Goal: Task Accomplishment & Management: Complete application form

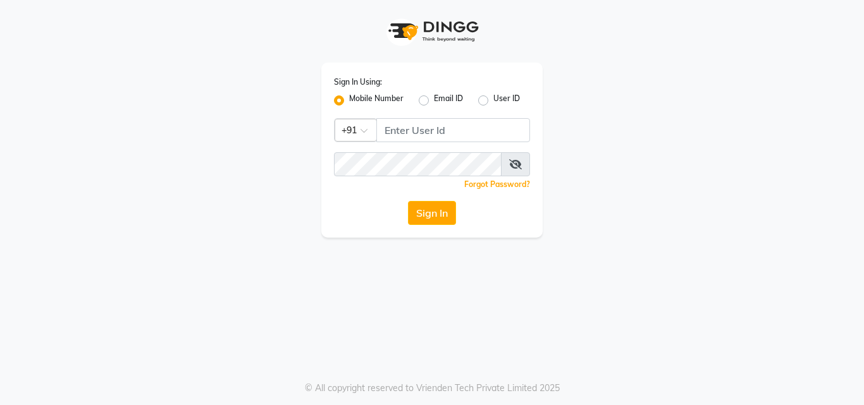
drag, startPoint x: 0, startPoint y: 0, endPoint x: 58, endPoint y: 206, distance: 214.1
click at [58, 206] on div "Sign In Using: Mobile Number Email ID User ID Country Code × +91 Remember me Fo…" at bounding box center [432, 202] width 864 height 405
click at [452, 120] on input "Username" at bounding box center [453, 130] width 154 height 24
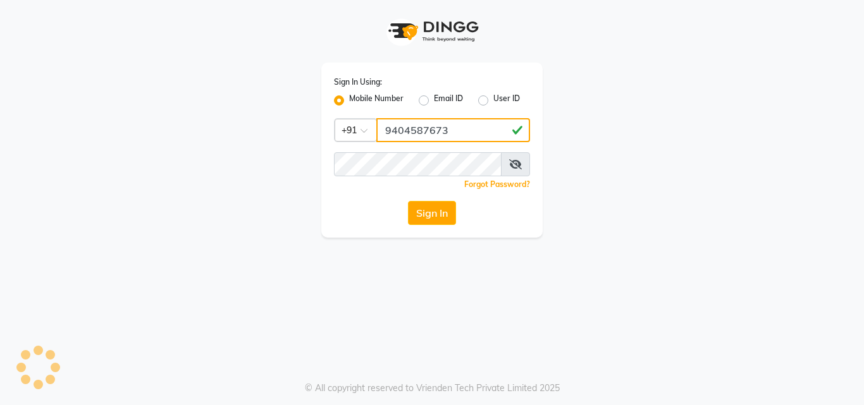
type input "9404587673"
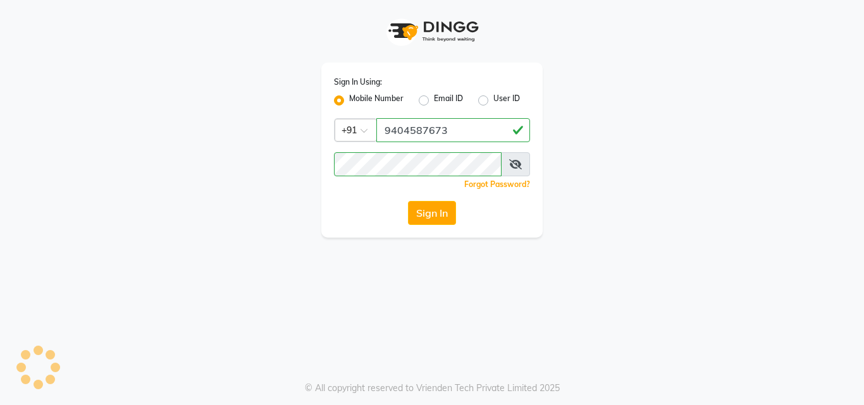
click at [519, 167] on icon at bounding box center [515, 164] width 13 height 10
click at [438, 213] on button "Sign In" at bounding box center [432, 213] width 48 height 24
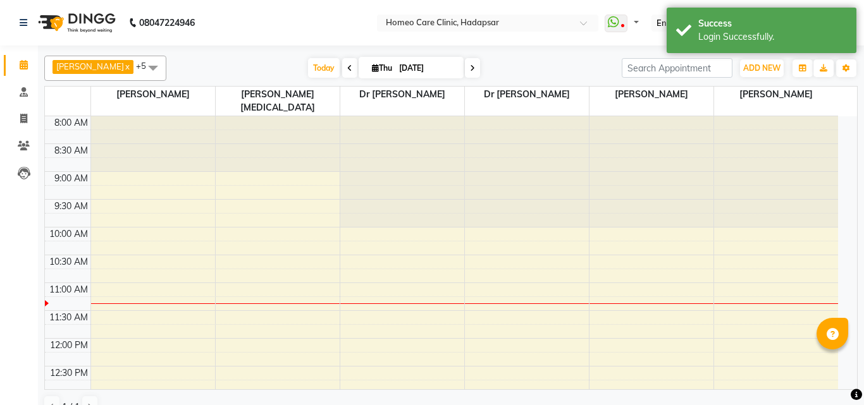
select select "en"
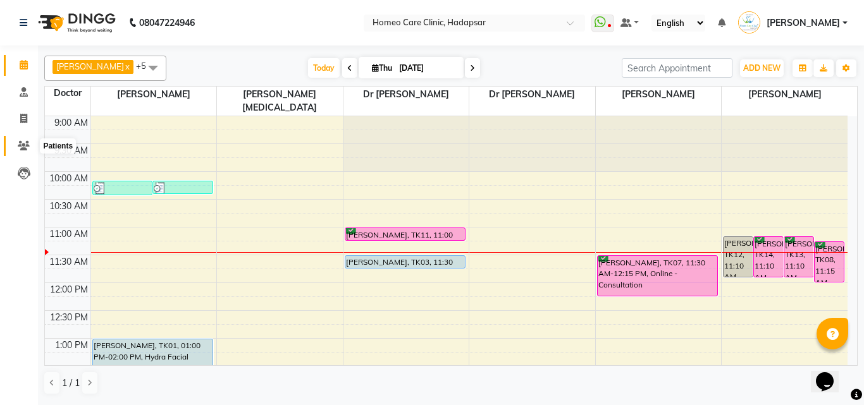
click at [18, 146] on icon at bounding box center [24, 145] width 12 height 9
click at [22, 140] on span at bounding box center [24, 146] width 22 height 15
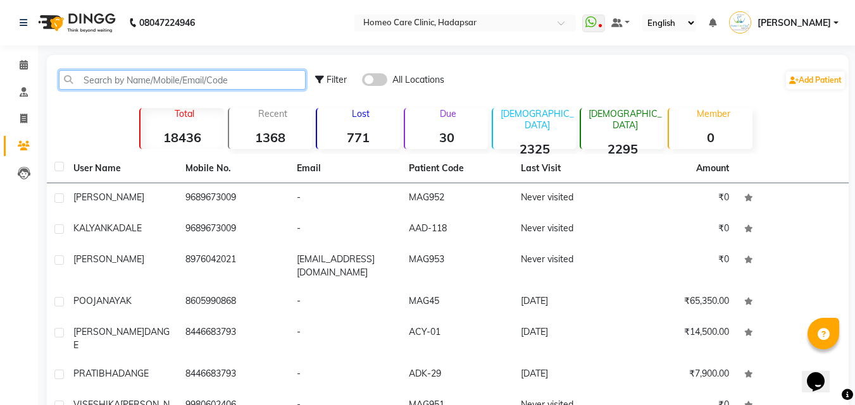
click at [221, 77] on input "text" at bounding box center [182, 80] width 247 height 20
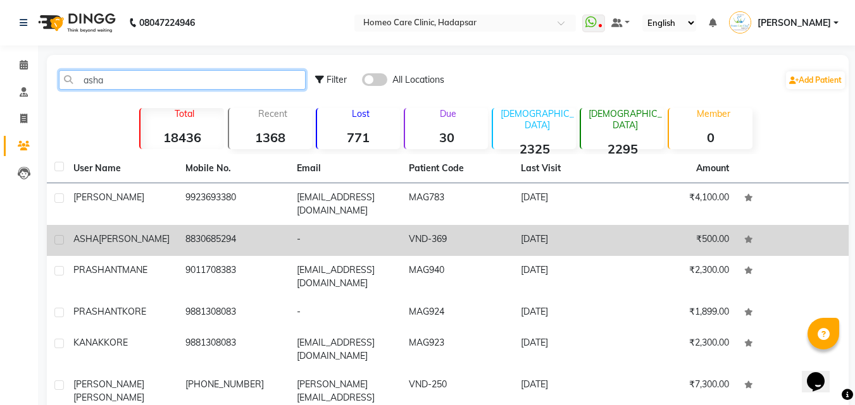
type input "asha"
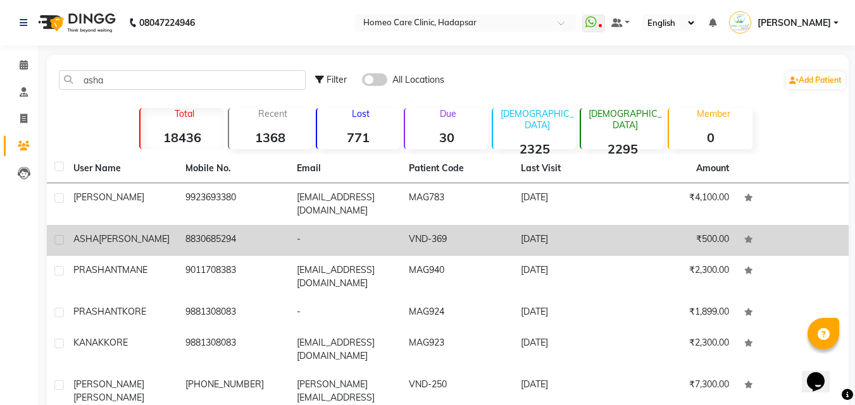
click at [154, 233] on div "[PERSON_NAME]" at bounding box center [121, 239] width 97 height 13
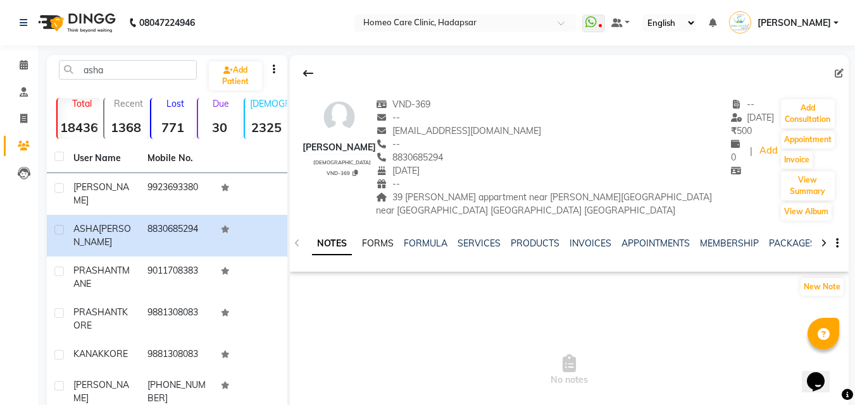
click at [383, 244] on link "FORMS" at bounding box center [378, 243] width 32 height 11
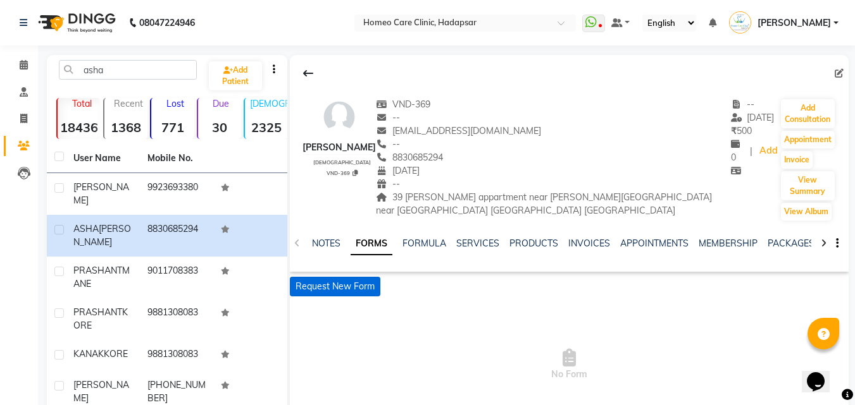
click at [350, 291] on button "Request New Form" at bounding box center [335, 287] width 90 height 20
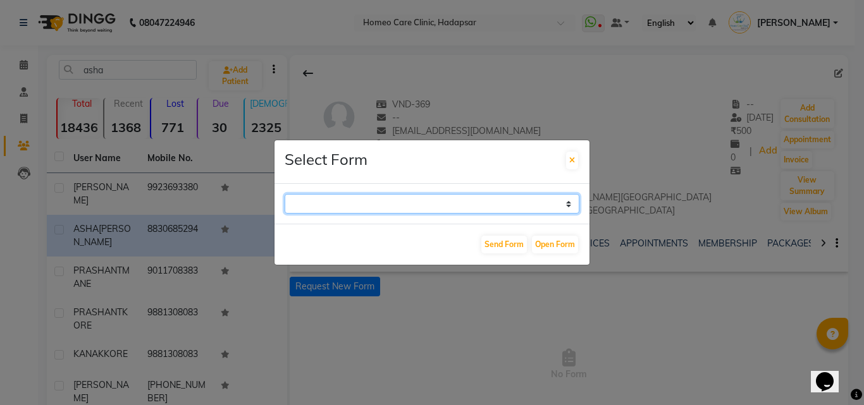
click at [360, 197] on select "Case Taking Form" at bounding box center [432, 204] width 295 height 20
click at [369, 198] on select "Case Taking Form" at bounding box center [432, 204] width 295 height 20
select select "196"
click at [285, 194] on select "Case Taking Form" at bounding box center [432, 204] width 295 height 20
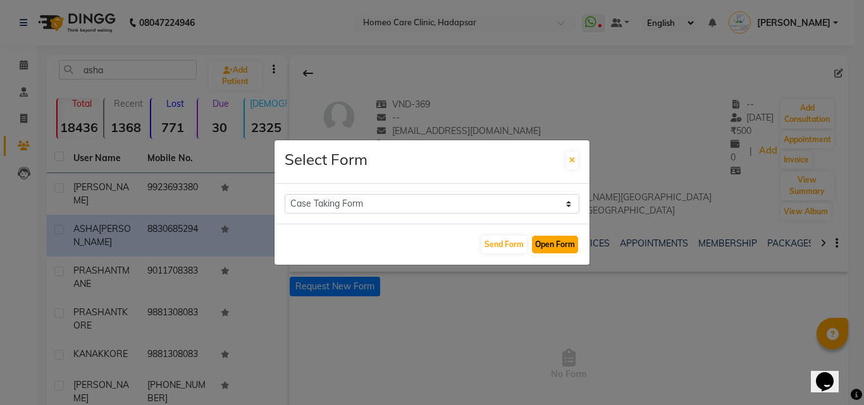
click at [561, 245] on button "Open Form" at bounding box center [555, 245] width 46 height 18
